Goal: Find specific page/section: Find specific page/section

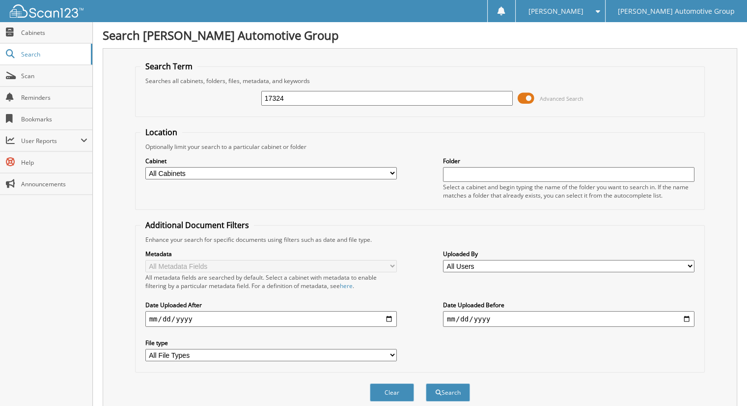
type input "17324"
click at [426, 383] on button "Search" at bounding box center [448, 392] width 44 height 18
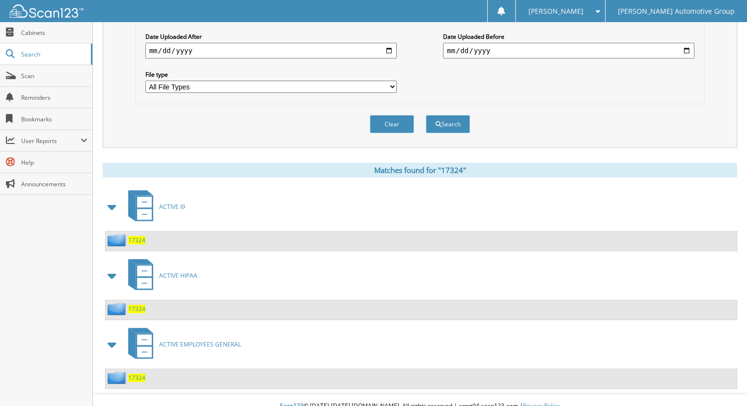
scroll to position [269, 0]
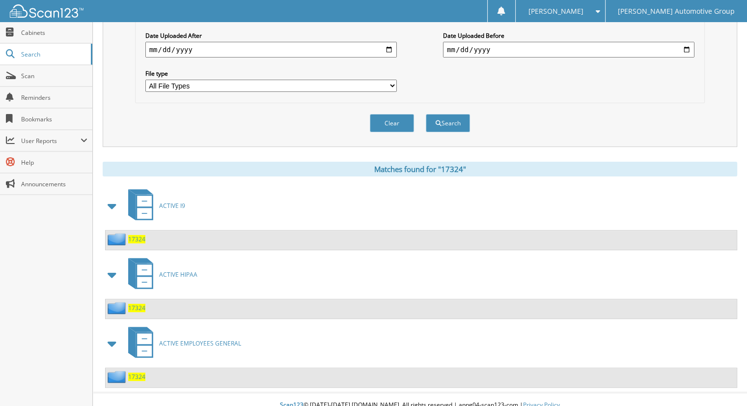
click at [136, 372] on span "17324" at bounding box center [136, 376] width 17 height 8
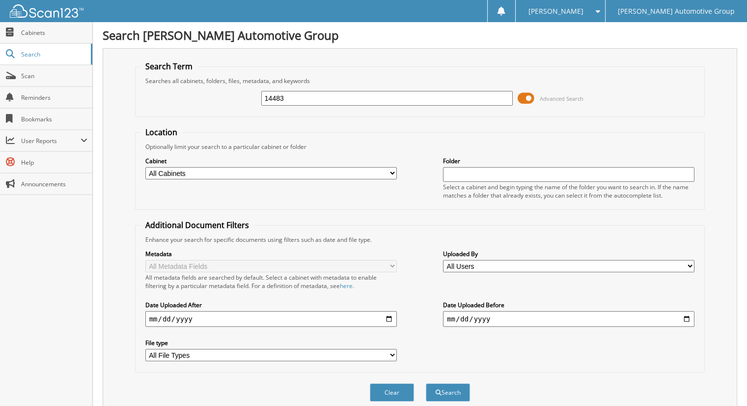
type input "14483"
click at [426, 383] on button "Search" at bounding box center [448, 392] width 44 height 18
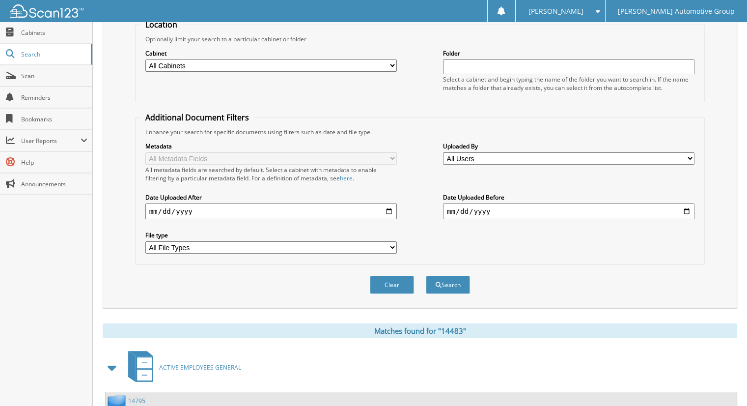
scroll to position [280, 0]
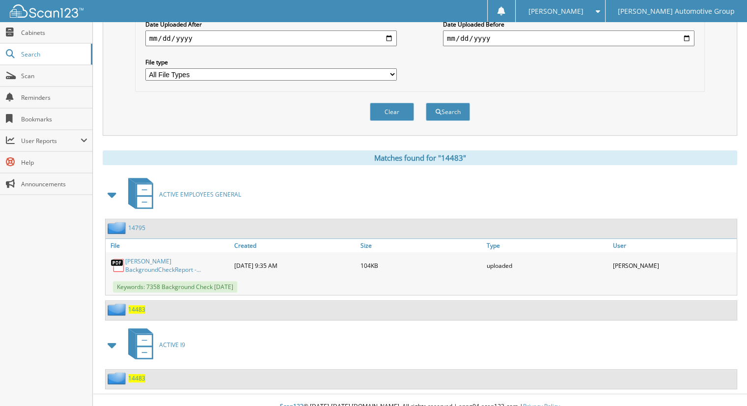
click at [132, 303] on div "14483" at bounding box center [126, 309] width 40 height 12
click at [139, 305] on span "14483" at bounding box center [136, 309] width 17 height 8
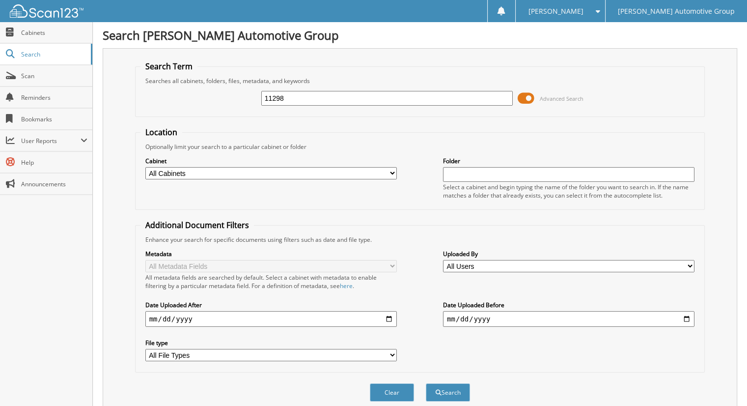
type input "11298"
click at [426, 383] on button "Search" at bounding box center [448, 392] width 44 height 18
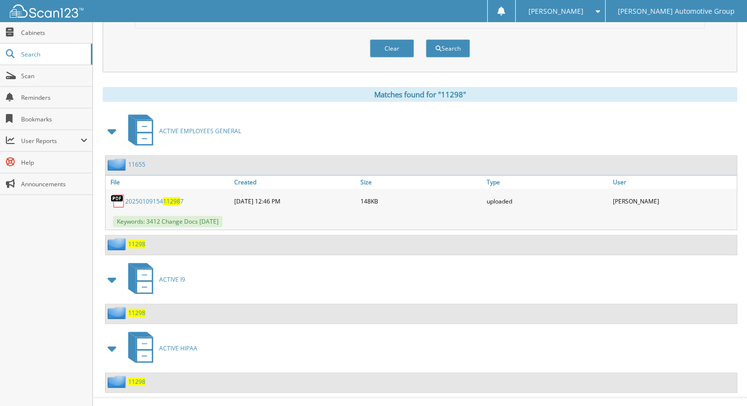
scroll to position [347, 0]
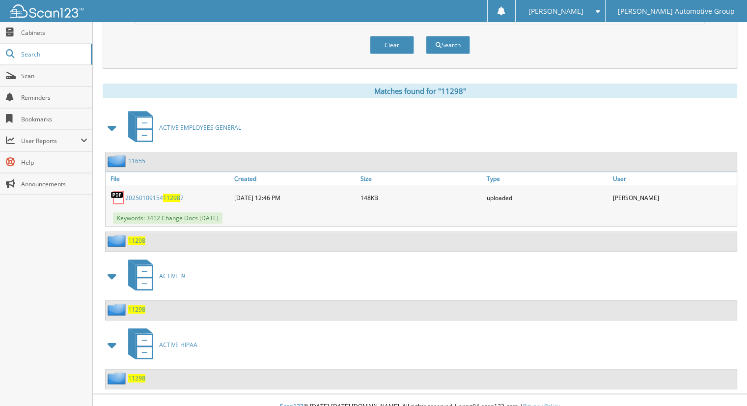
click at [133, 236] on span "11298" at bounding box center [136, 240] width 17 height 8
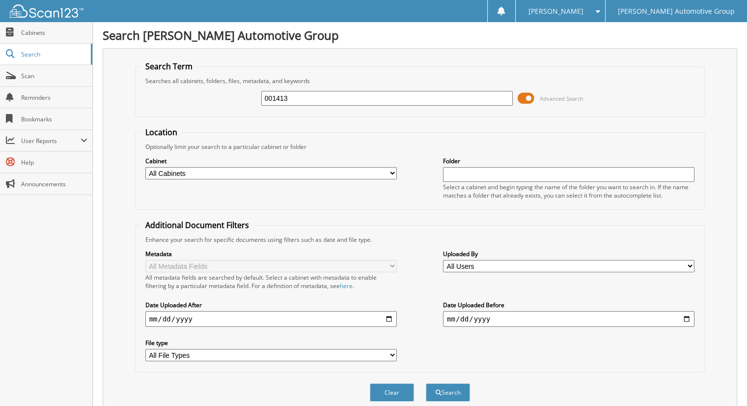
type input "001413"
click at [426, 383] on button "Search" at bounding box center [448, 392] width 44 height 18
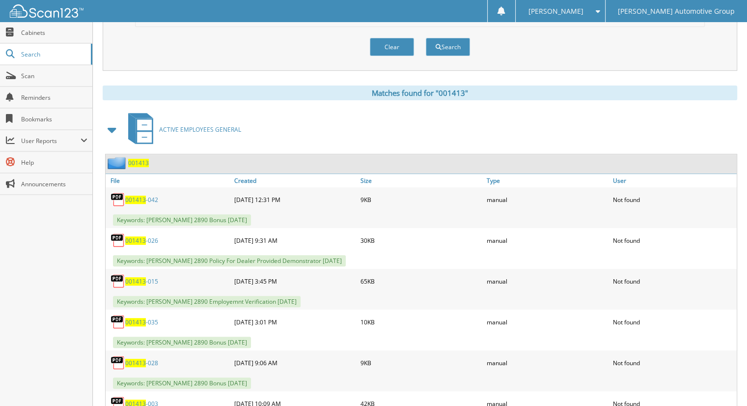
scroll to position [344, 0]
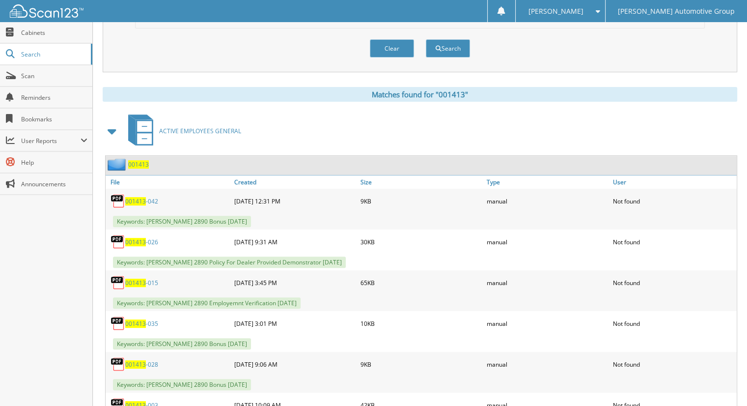
click at [146, 160] on span "001413" at bounding box center [138, 164] width 21 height 8
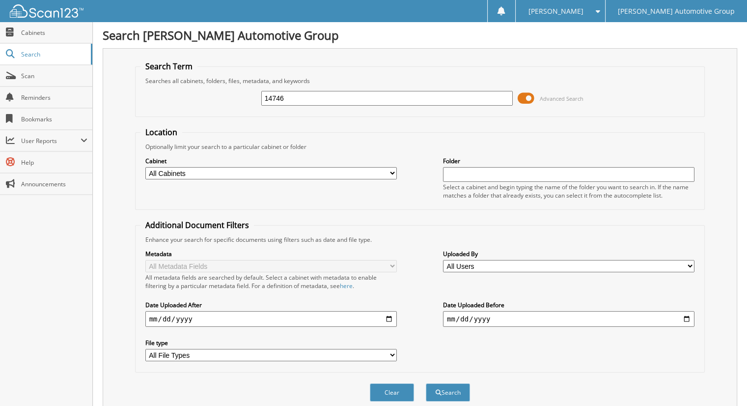
type input "14746"
click at [426, 383] on button "Search" at bounding box center [448, 392] width 44 height 18
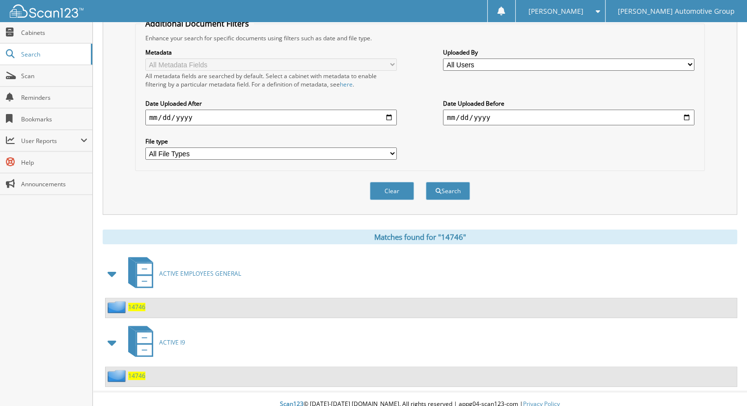
click at [138, 303] on span "14746" at bounding box center [136, 307] width 17 height 8
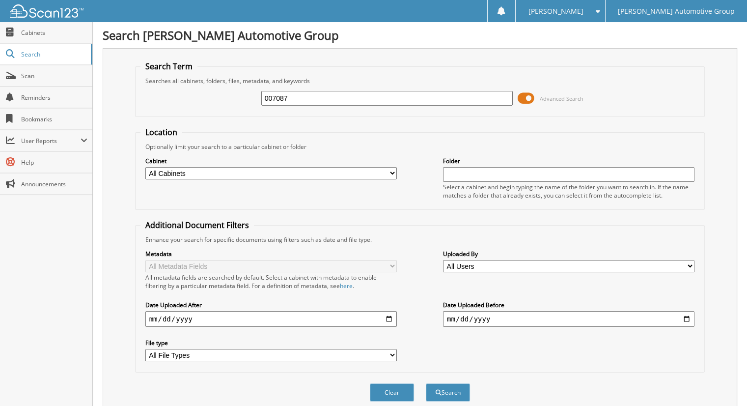
type input "007087"
click at [426, 383] on button "Search" at bounding box center [448, 392] width 44 height 18
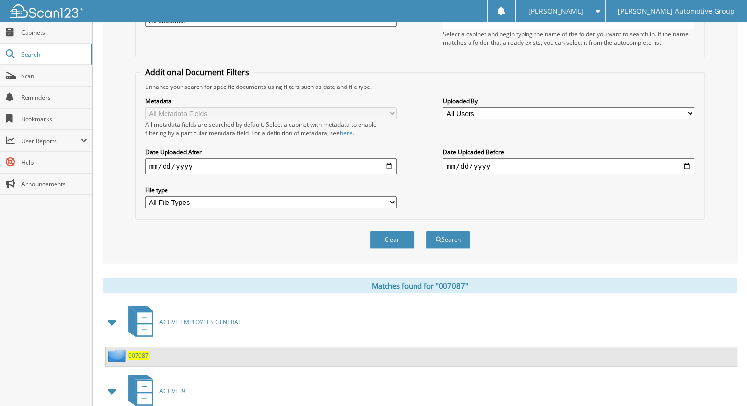
scroll to position [269, 0]
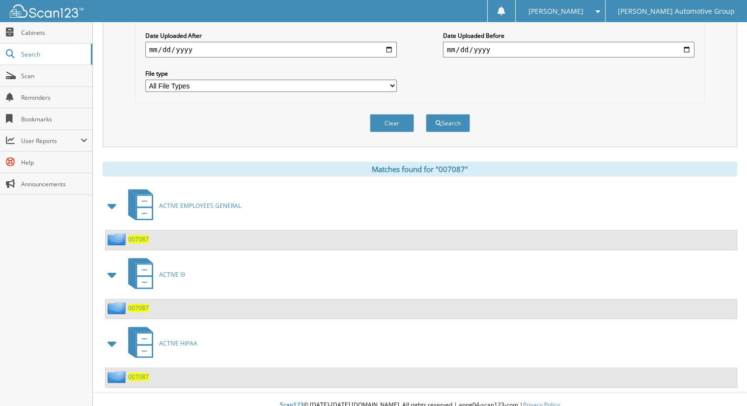
click at [147, 235] on span "007087" at bounding box center [138, 239] width 21 height 8
